Goal: Information Seeking & Learning: Check status

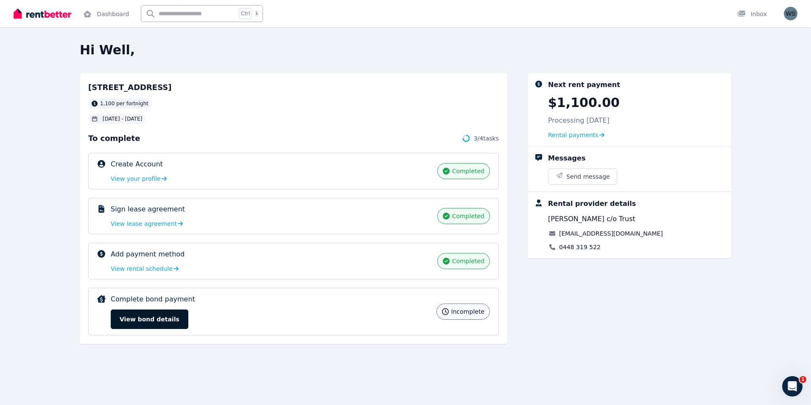
click at [154, 319] on button "View bond details" at bounding box center [150, 319] width 78 height 20
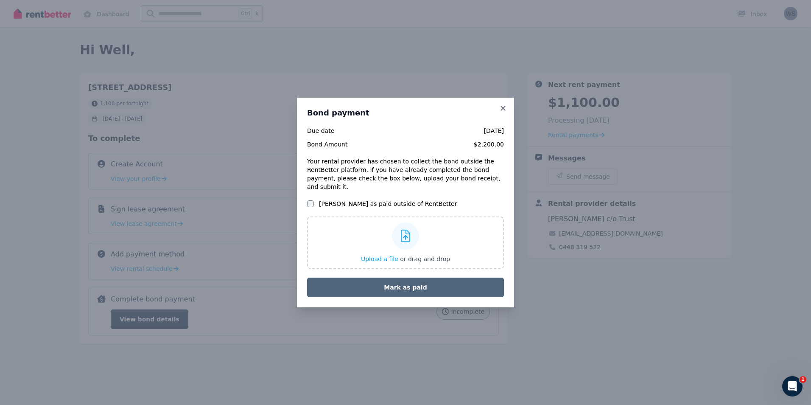
click at [390, 286] on button "Mark as paid" at bounding box center [405, 287] width 197 height 20
click at [406, 286] on button "Mark as paid" at bounding box center [405, 287] width 197 height 20
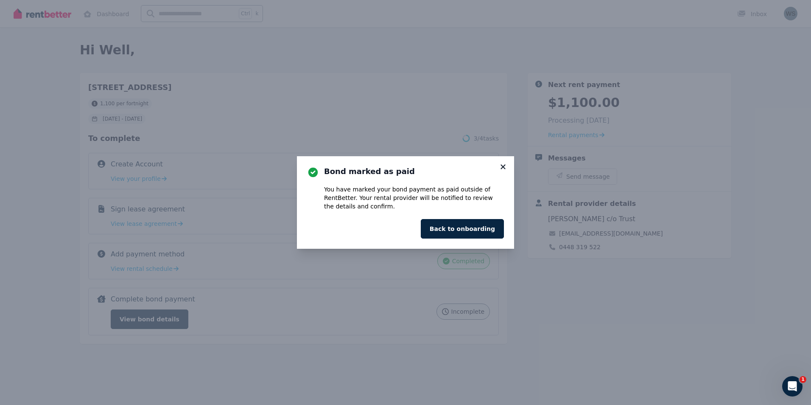
click at [505, 165] on icon at bounding box center [503, 166] width 5 height 5
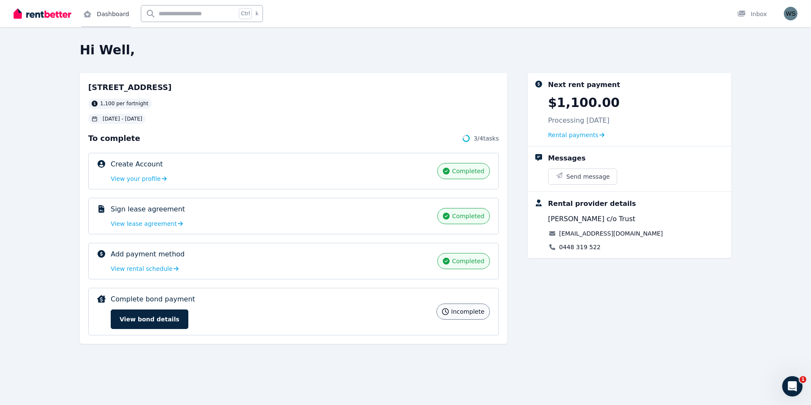
click at [107, 13] on link "Dashboard" at bounding box center [105, 13] width 49 height 27
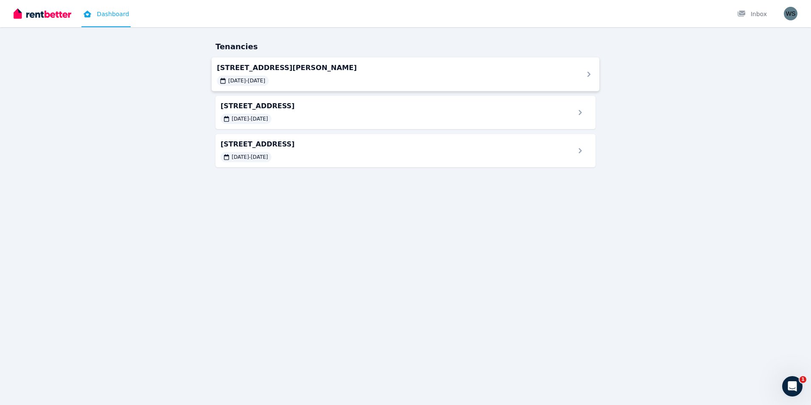
click at [240, 76] on div "[DATE] - [DATE]" at bounding box center [243, 81] width 52 height 10
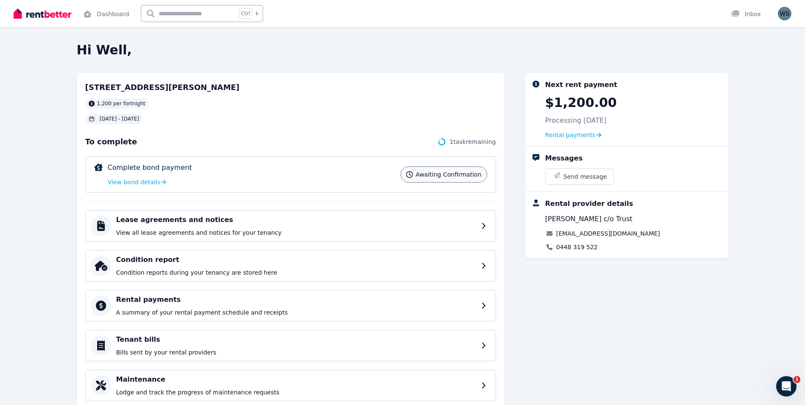
click at [447, 172] on span "Awaiting confirmation" at bounding box center [448, 174] width 66 height 8
click at [132, 181] on span "View bond details" at bounding box center [134, 182] width 53 height 8
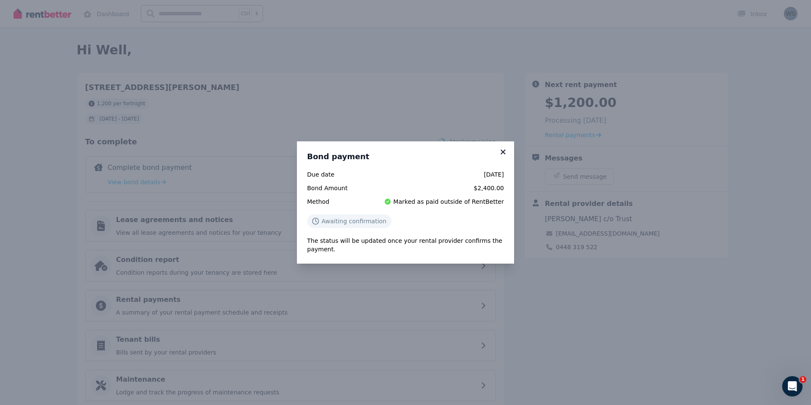
click at [503, 151] on icon at bounding box center [503, 151] width 5 height 5
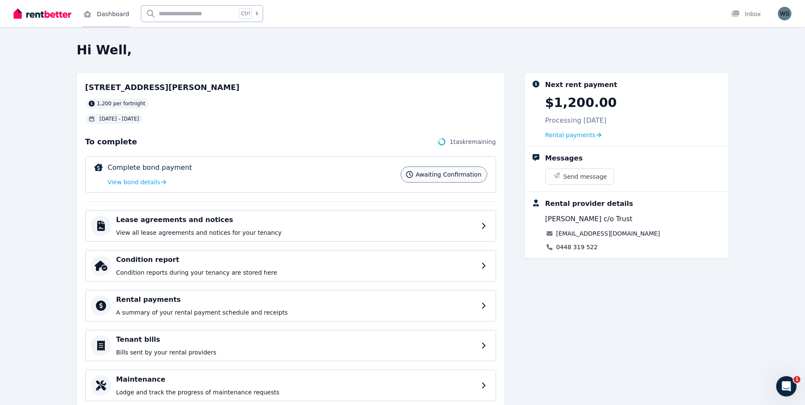
click at [100, 13] on link "Dashboard" at bounding box center [105, 13] width 49 height 27
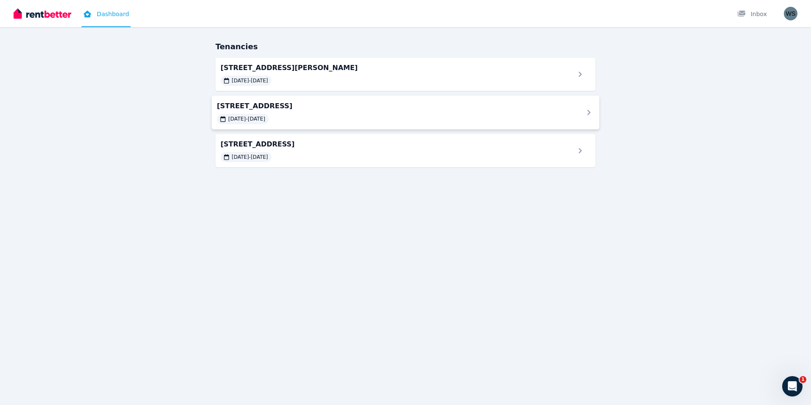
click at [267, 108] on span "[STREET_ADDRESS]" at bounding box center [395, 106] width 356 height 10
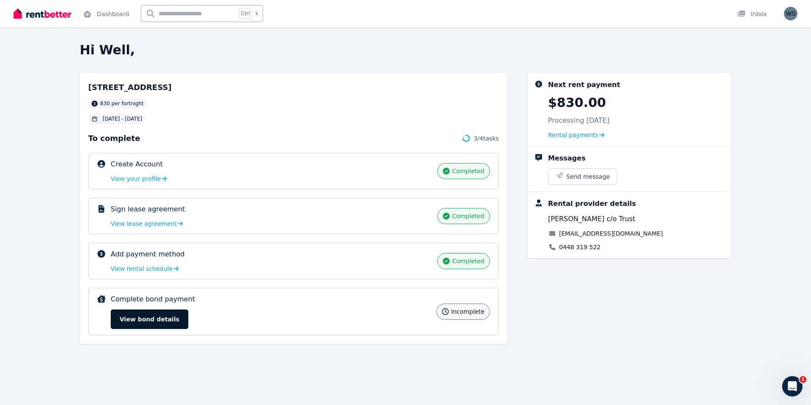
click at [144, 321] on button "View bond details" at bounding box center [150, 319] width 78 height 20
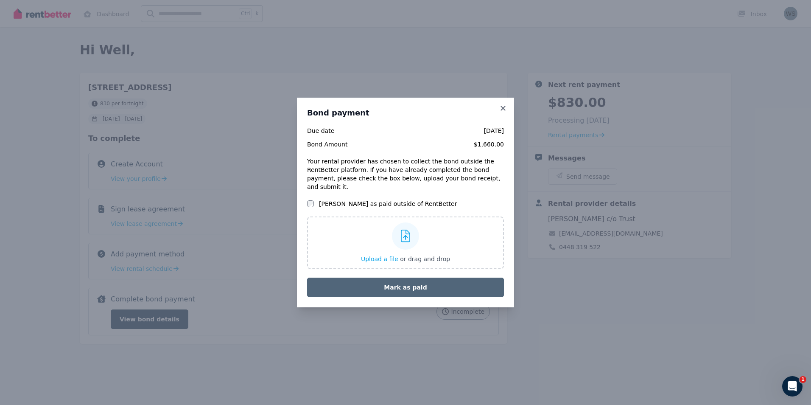
click at [389, 287] on button "Mark as paid" at bounding box center [405, 287] width 197 height 20
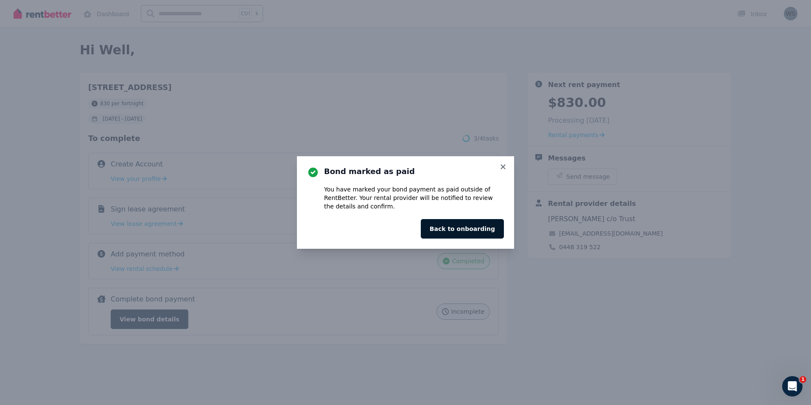
click at [467, 226] on button "Back to onboarding" at bounding box center [462, 229] width 83 height 20
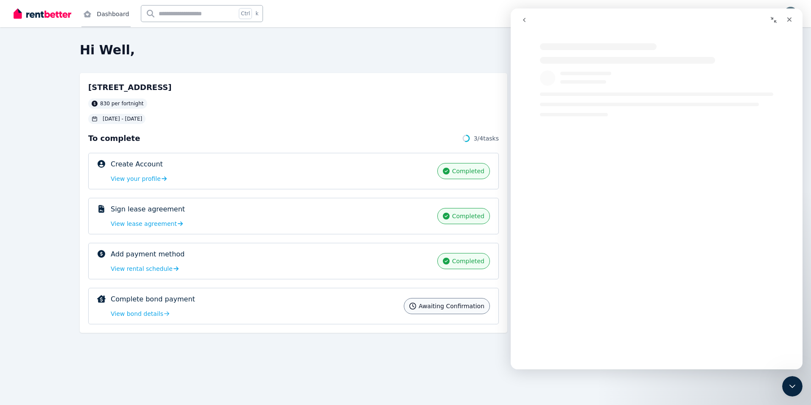
click at [106, 16] on link "Dashboard" at bounding box center [105, 13] width 49 height 27
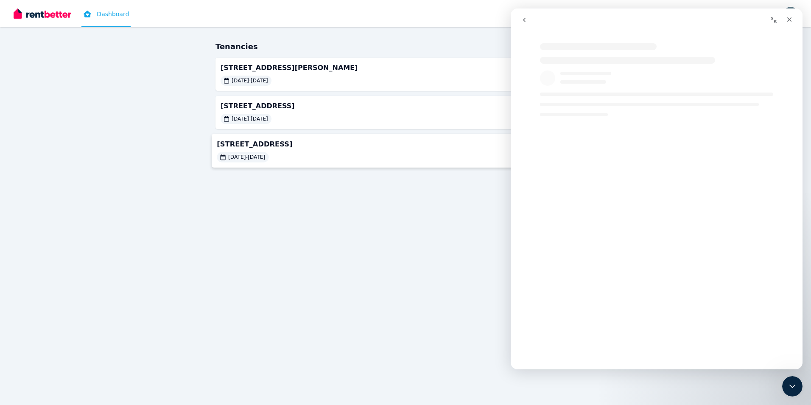
click at [255, 153] on div "11/08/2025 - 10/08/2026" at bounding box center [243, 157] width 52 height 10
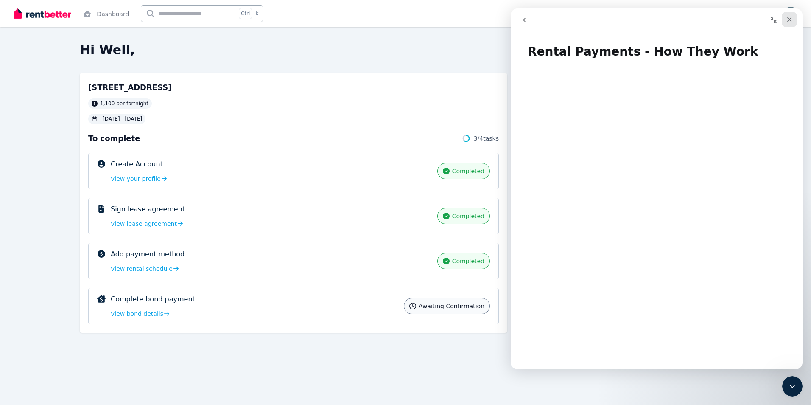
click at [791, 18] on icon "Close" at bounding box center [789, 19] width 5 height 5
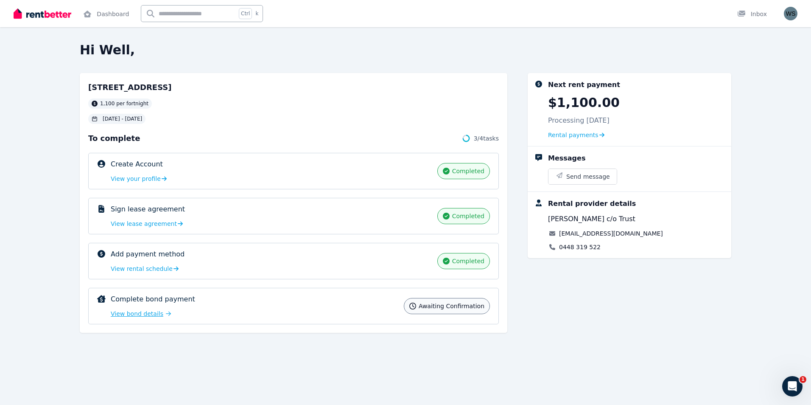
click at [139, 314] on span "View bond details" at bounding box center [137, 313] width 53 height 8
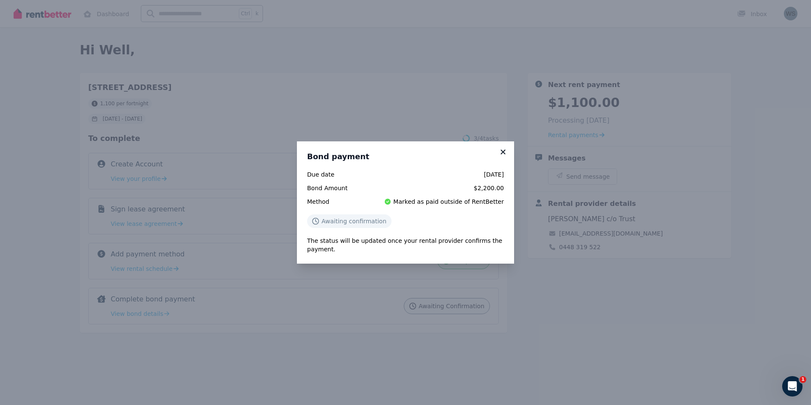
click at [504, 150] on icon at bounding box center [503, 152] width 8 height 8
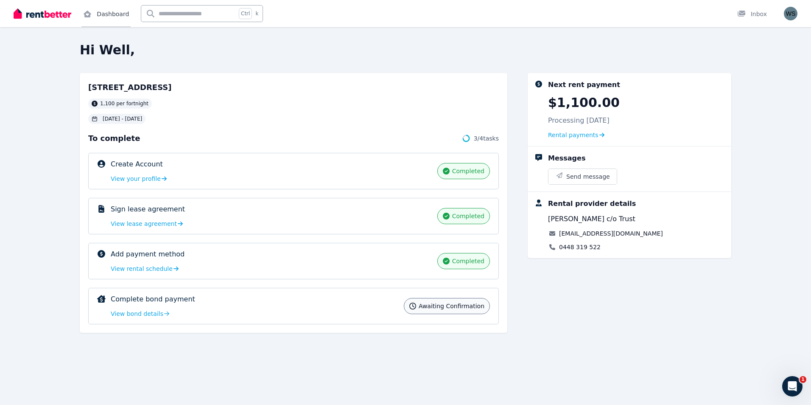
click at [116, 14] on link "Dashboard" at bounding box center [105, 13] width 49 height 27
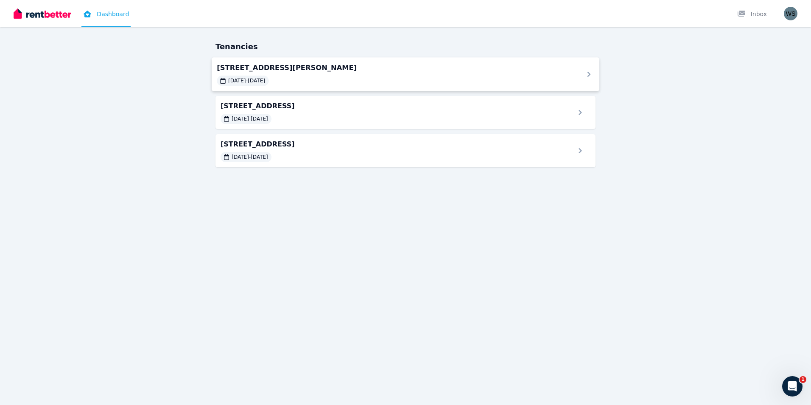
click at [242, 76] on div "[DATE] - [DATE]" at bounding box center [243, 81] width 52 height 10
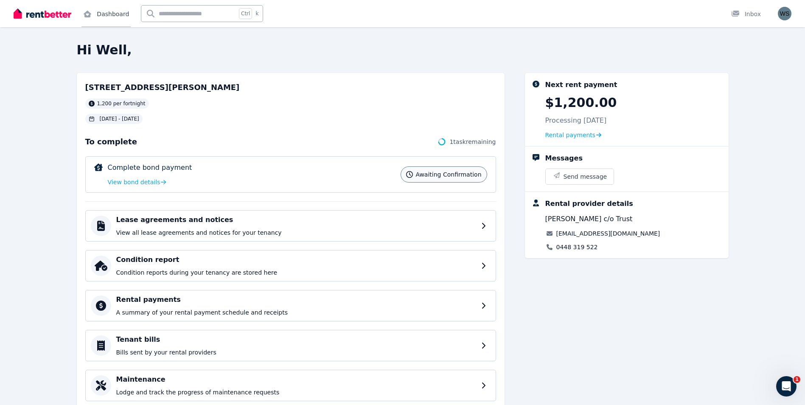
click at [110, 17] on link "Dashboard" at bounding box center [105, 13] width 49 height 27
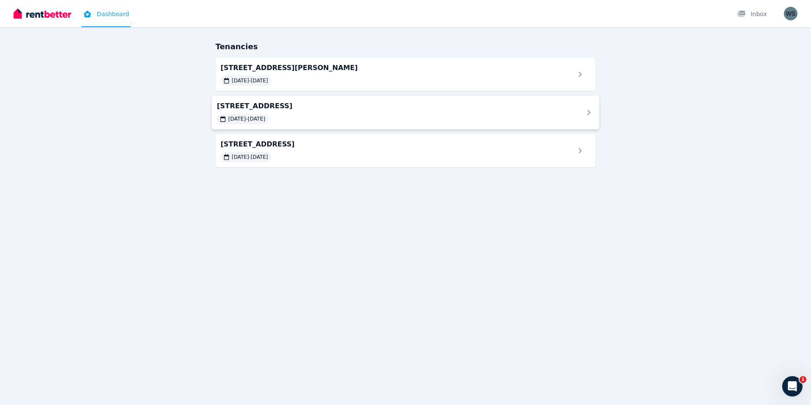
click at [261, 108] on span "[STREET_ADDRESS]" at bounding box center [395, 106] width 356 height 10
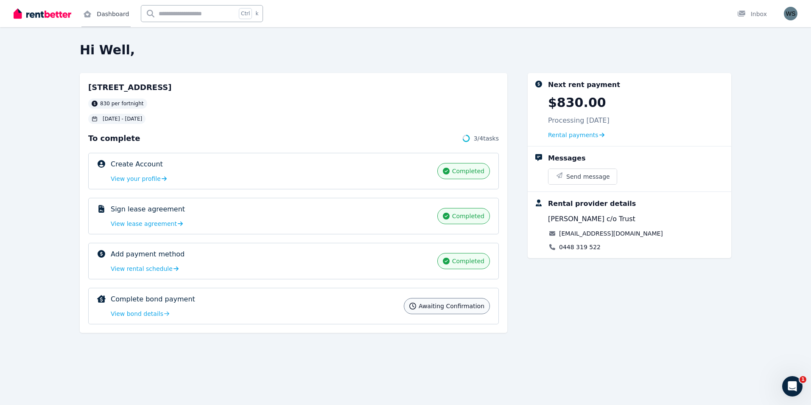
click at [112, 10] on link "Dashboard" at bounding box center [105, 13] width 49 height 27
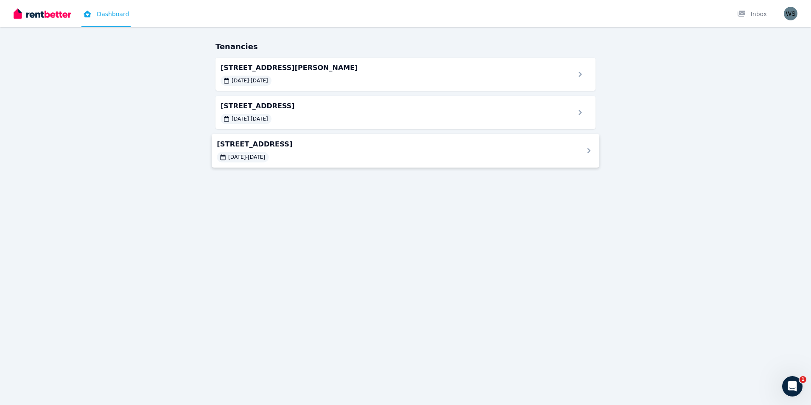
click at [236, 148] on span "[STREET_ADDRESS]" at bounding box center [395, 144] width 356 height 10
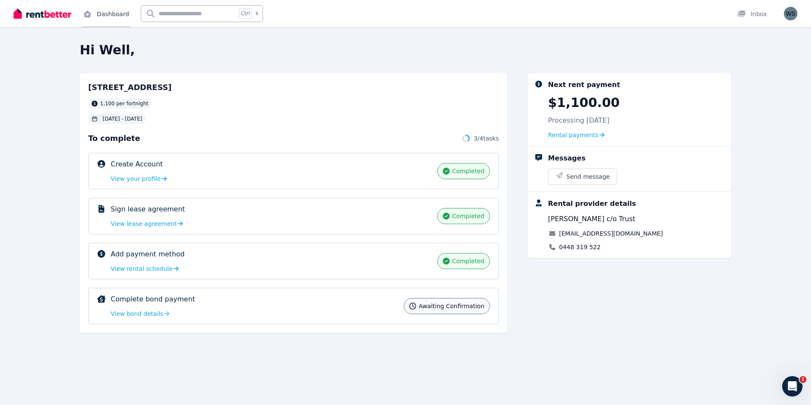
click at [116, 16] on link "Dashboard" at bounding box center [105, 13] width 49 height 27
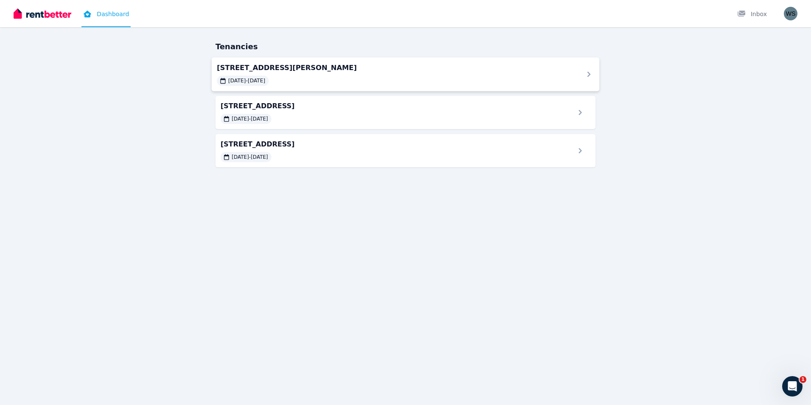
click at [240, 67] on span "[STREET_ADDRESS][PERSON_NAME]" at bounding box center [395, 67] width 356 height 10
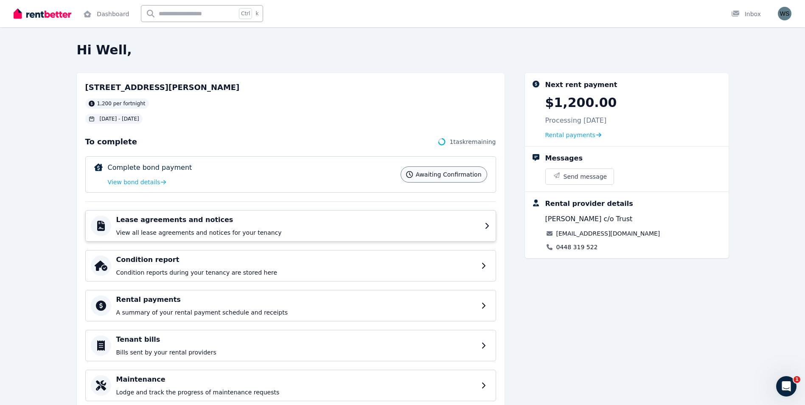
click at [148, 224] on h4 "Lease agreements and notices" at bounding box center [297, 220] width 363 height 10
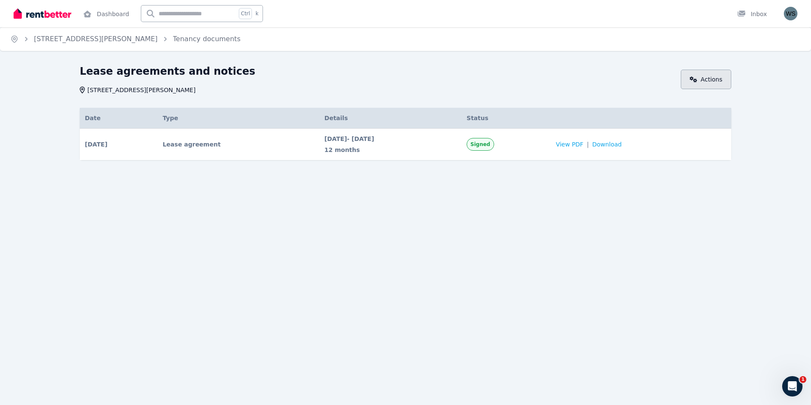
click at [711, 78] on link "Actions" at bounding box center [706, 80] width 50 height 20
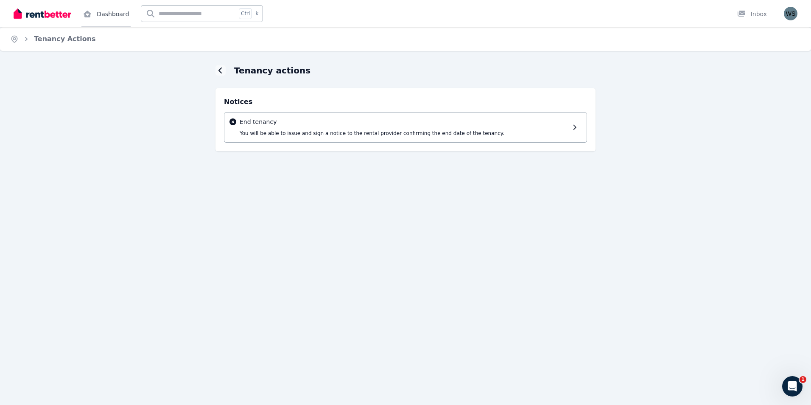
click at [107, 12] on link "Dashboard" at bounding box center [105, 13] width 49 height 27
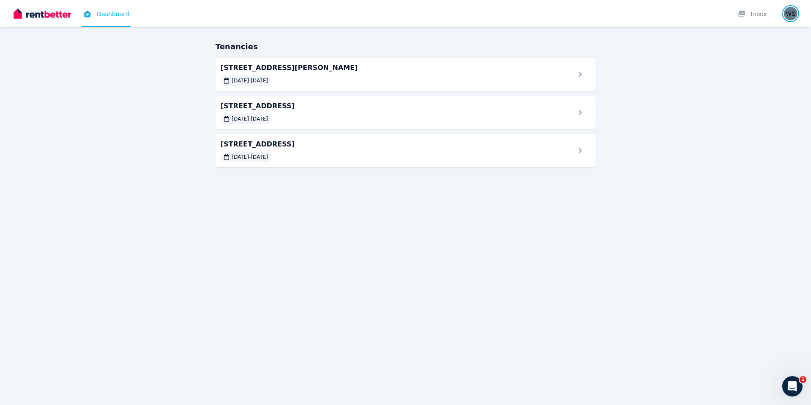
click at [787, 11] on img "button" at bounding box center [791, 14] width 14 height 14
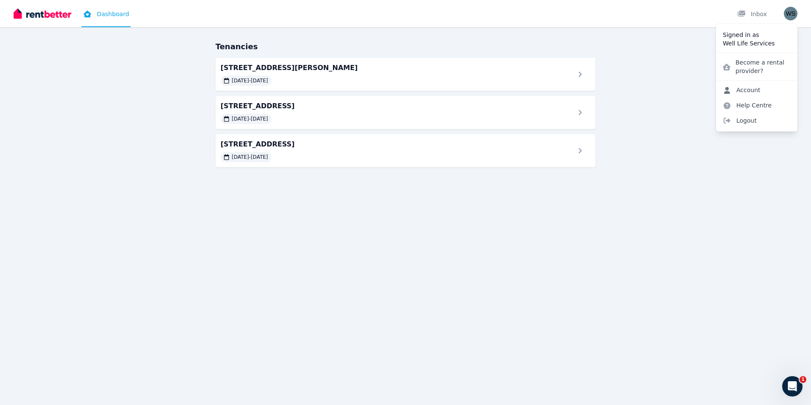
click at [755, 86] on link "Account" at bounding box center [741, 89] width 51 height 15
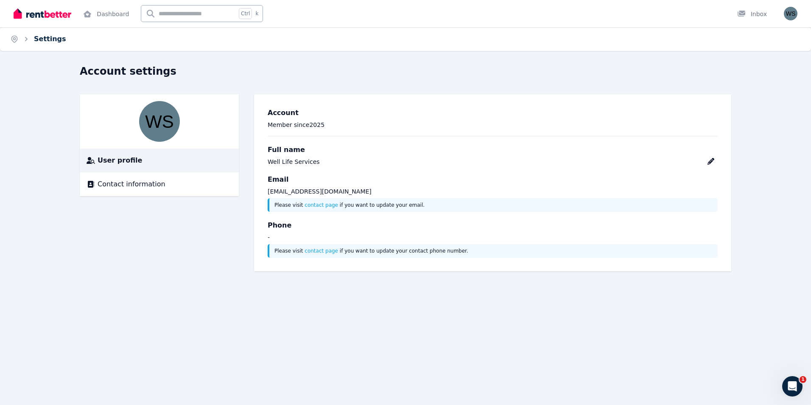
click at [54, 38] on link "Settings" at bounding box center [50, 39] width 32 height 8
click at [111, 14] on link "Dashboard" at bounding box center [105, 13] width 49 height 27
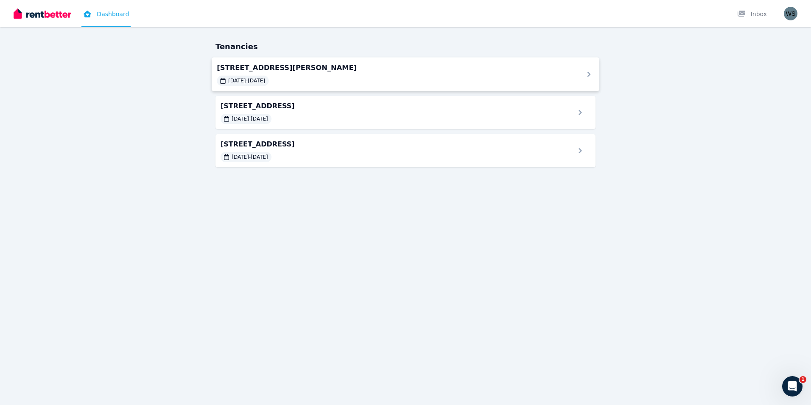
click at [265, 78] on span "[DATE] - [DATE]" at bounding box center [246, 80] width 37 height 7
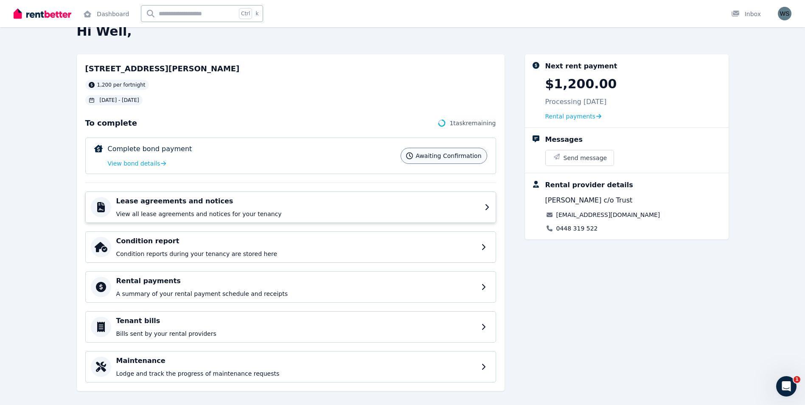
scroll to position [28, 0]
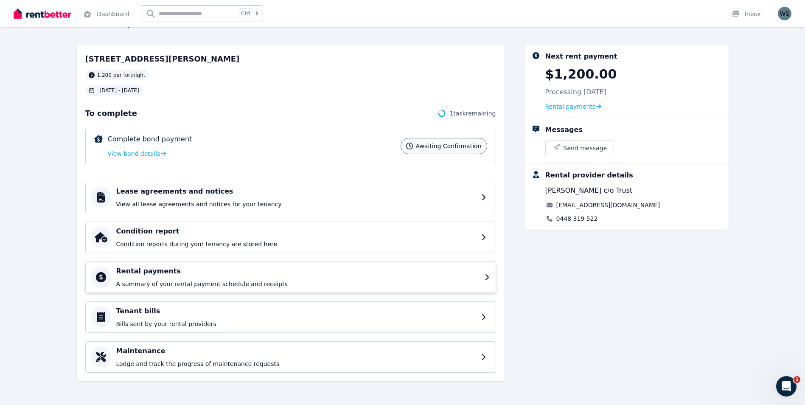
click at [152, 272] on h4 "Rental payments" at bounding box center [297, 271] width 363 height 10
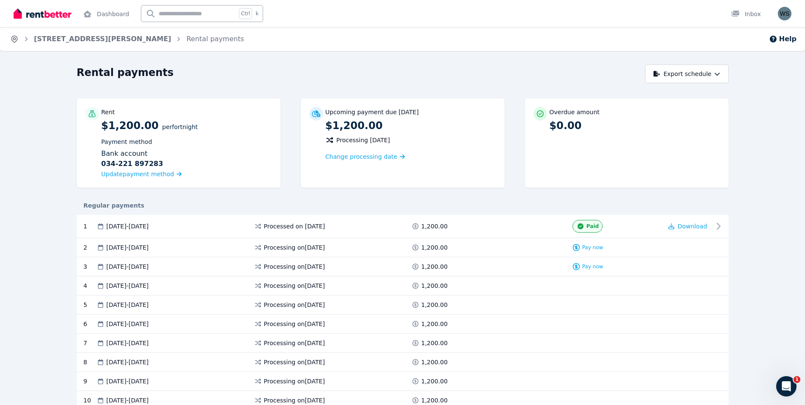
click at [15, 40] on icon "Breadcrumb" at bounding box center [15, 39] width 2 height 2
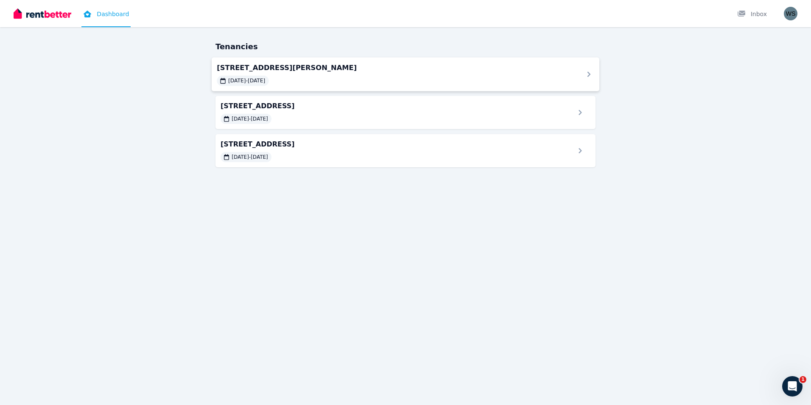
click at [277, 74] on div "[STREET_ADDRESS][PERSON_NAME] [DATE] - [DATE]" at bounding box center [395, 73] width 356 height 23
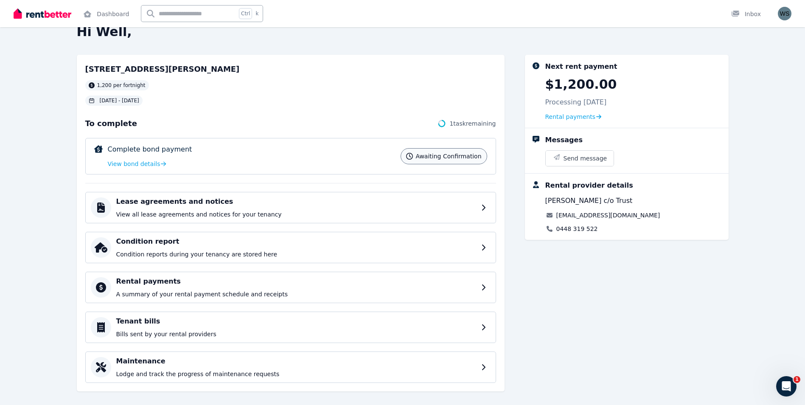
scroll to position [28, 0]
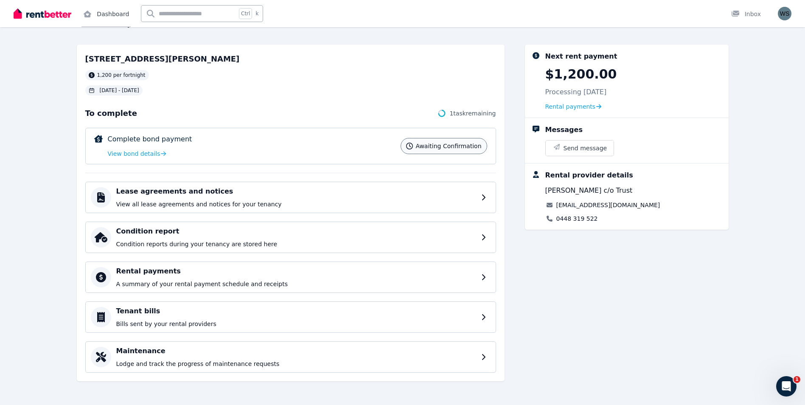
click at [112, 11] on link "Dashboard" at bounding box center [105, 13] width 49 height 27
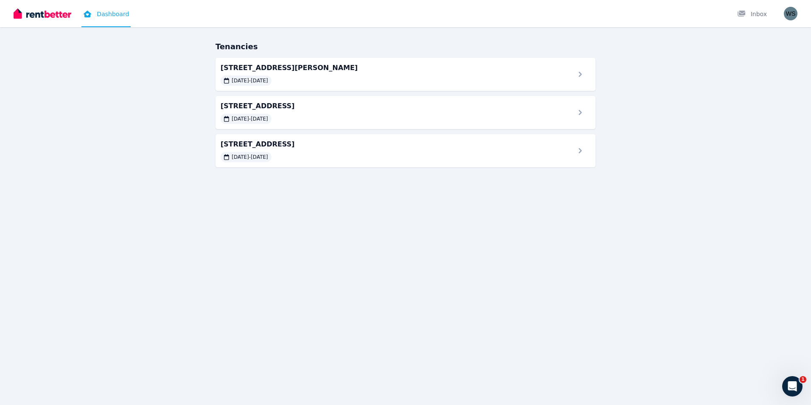
click at [40, 14] on img at bounding box center [43, 13] width 58 height 13
